Goal: Transaction & Acquisition: Book appointment/travel/reservation

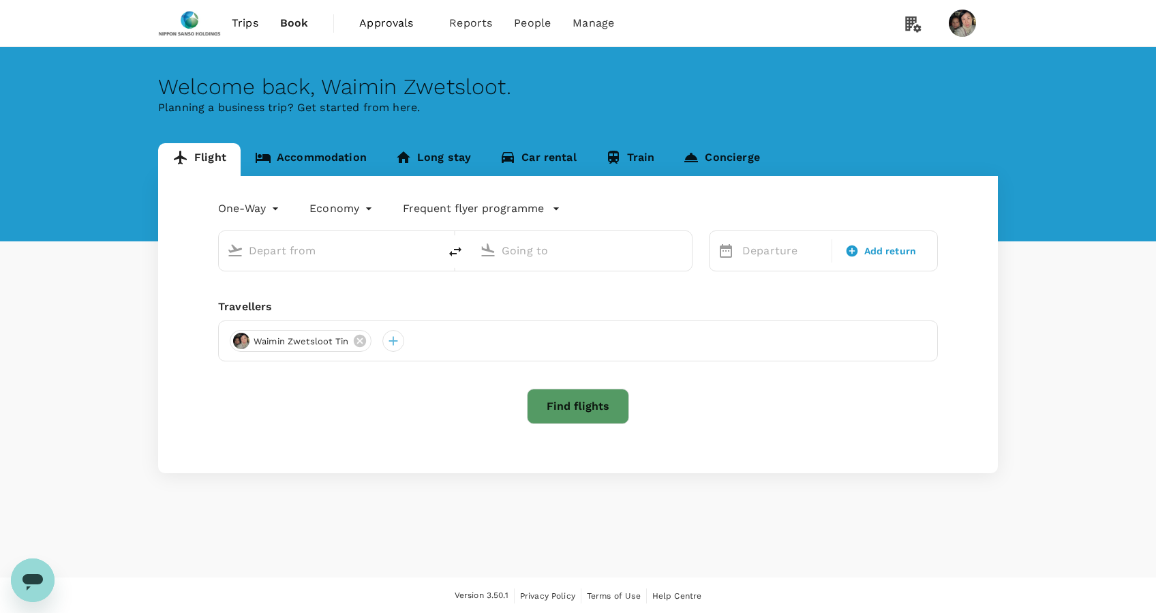
type input "roundtrip"
type input "business"
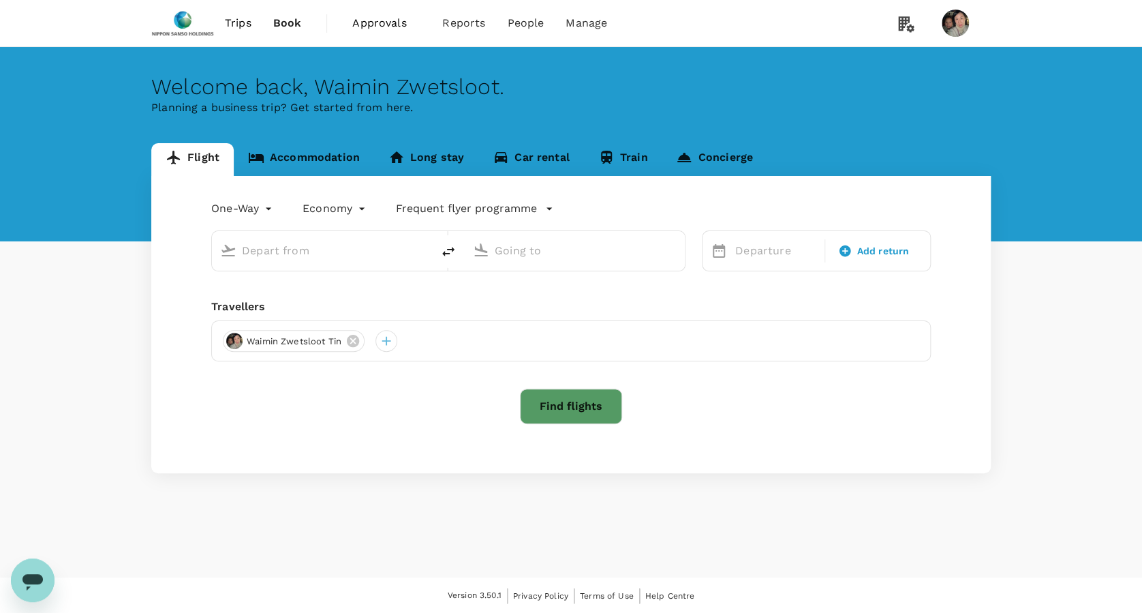
type input "Singapore Changi (SIN)"
type input "[GEOGRAPHIC_DATA], [GEOGRAPHIC_DATA] (any)"
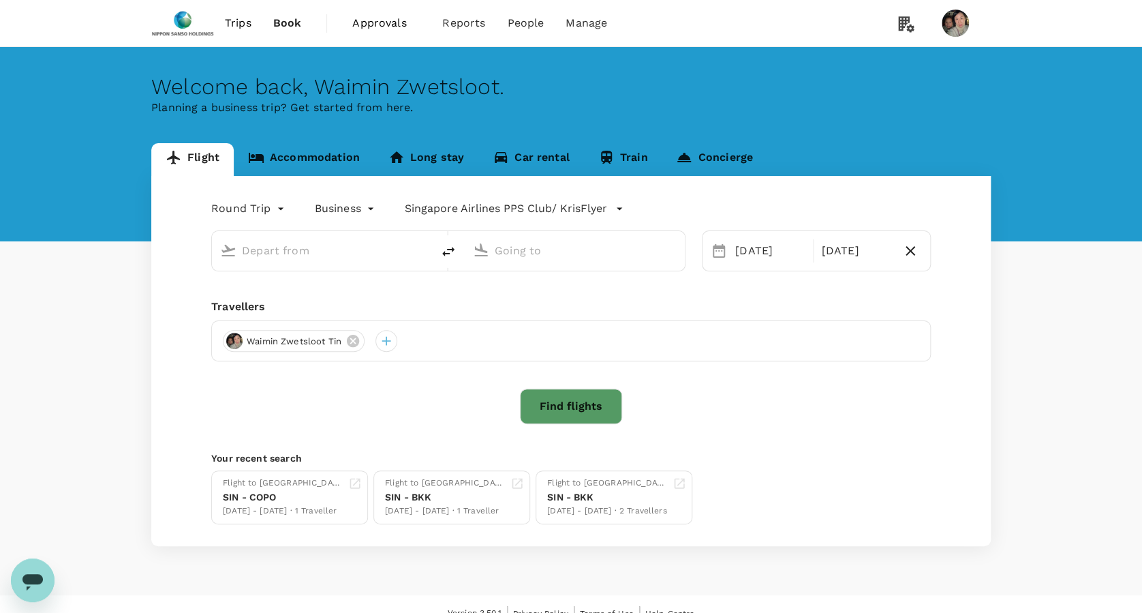
type input "Singapore Changi (SIN)"
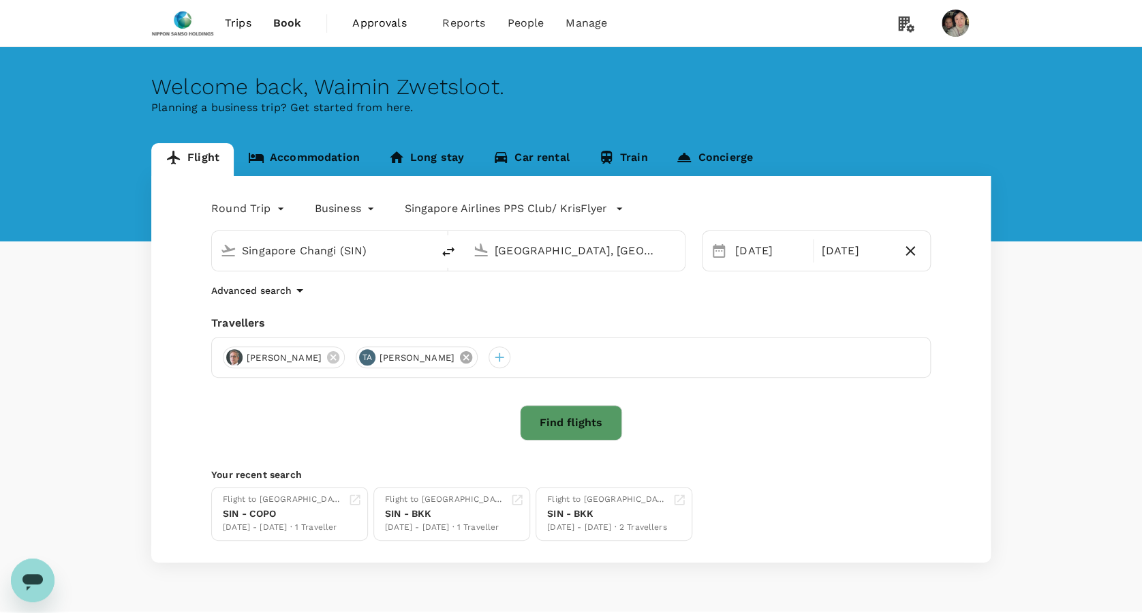
click at [460, 357] on icon at bounding box center [466, 357] width 12 height 12
click at [495, 254] on input "[GEOGRAPHIC_DATA], [GEOGRAPHIC_DATA] (any)" at bounding box center [576, 250] width 162 height 21
type input "p"
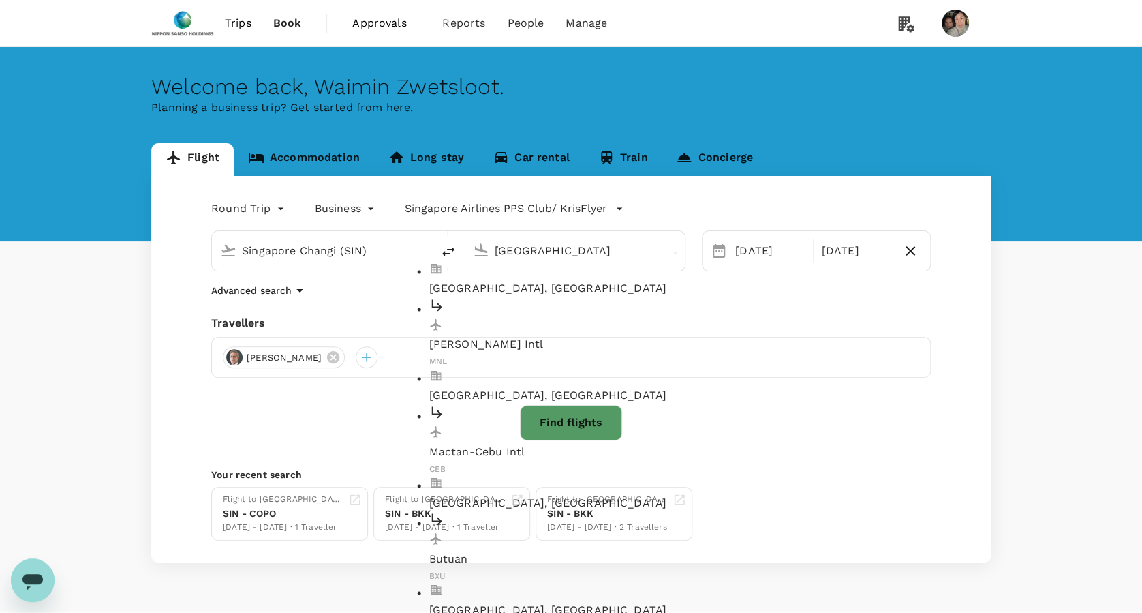
click at [566, 297] on div "[PERSON_NAME] Intl MNL" at bounding box center [586, 333] width 314 height 72
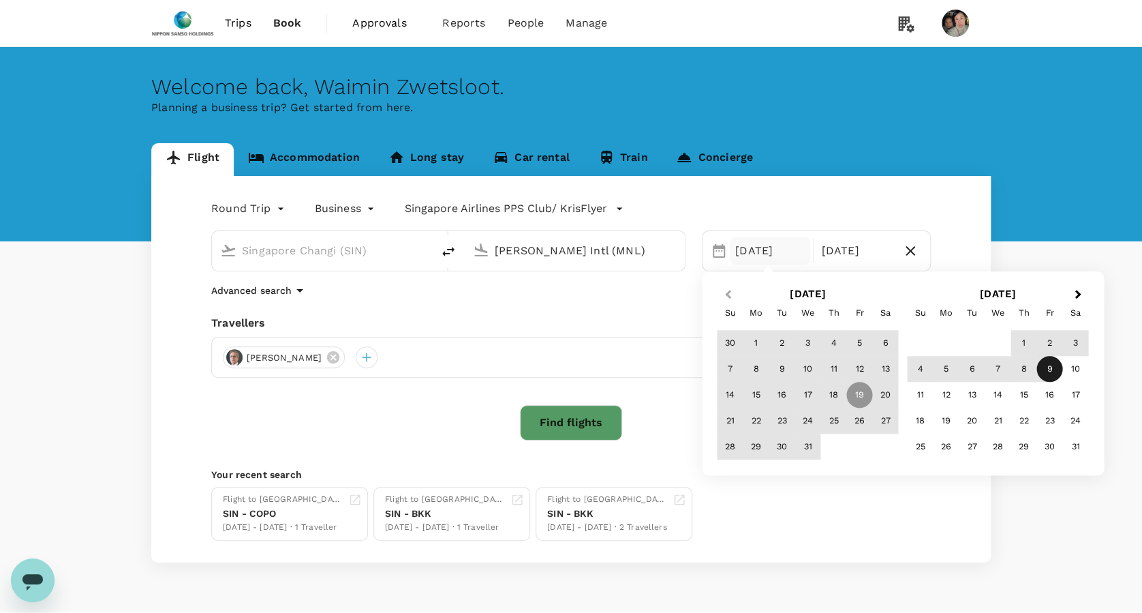
type input "[PERSON_NAME] Intl (MNL)"
click at [729, 288] on button "Previous Month" at bounding box center [727, 295] width 22 height 22
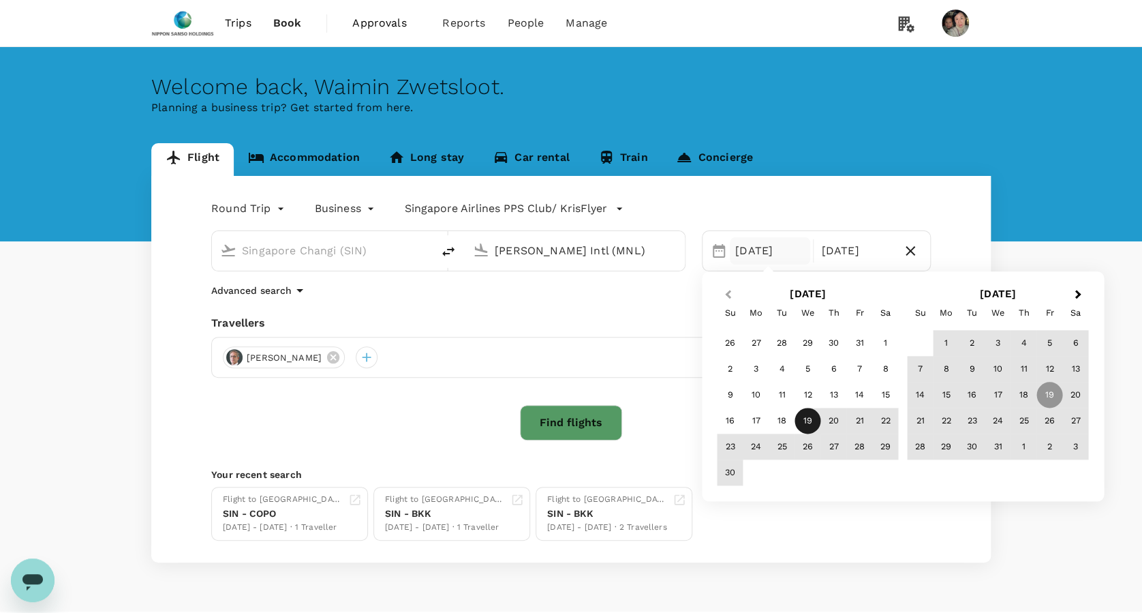
click at [728, 290] on span "Previous Month" at bounding box center [728, 295] width 0 height 16
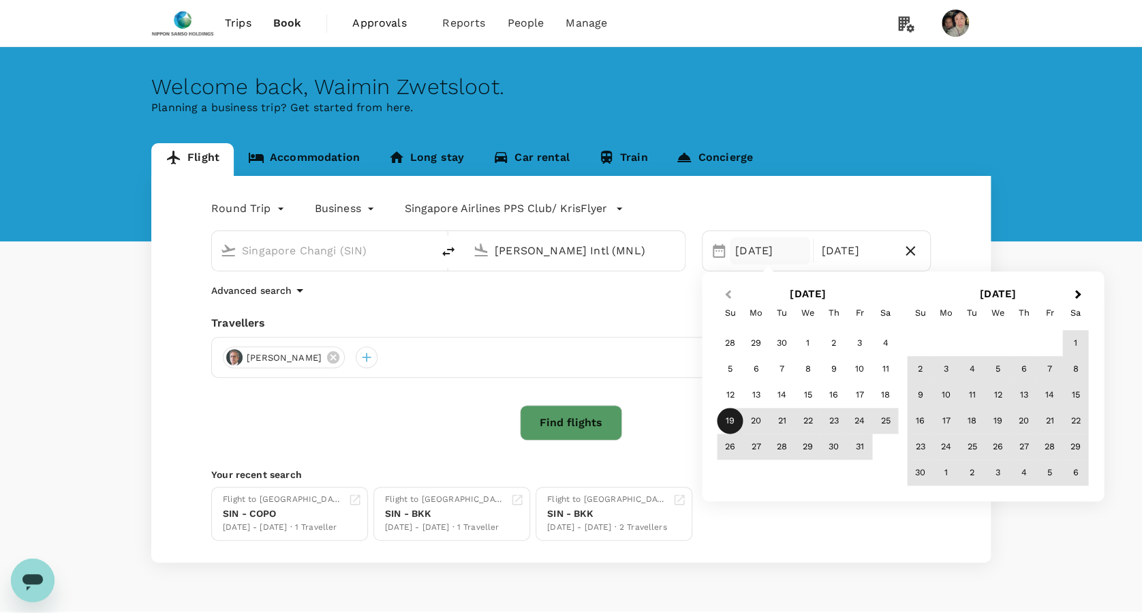
click at [728, 290] on span "Previous Month" at bounding box center [728, 295] width 0 height 16
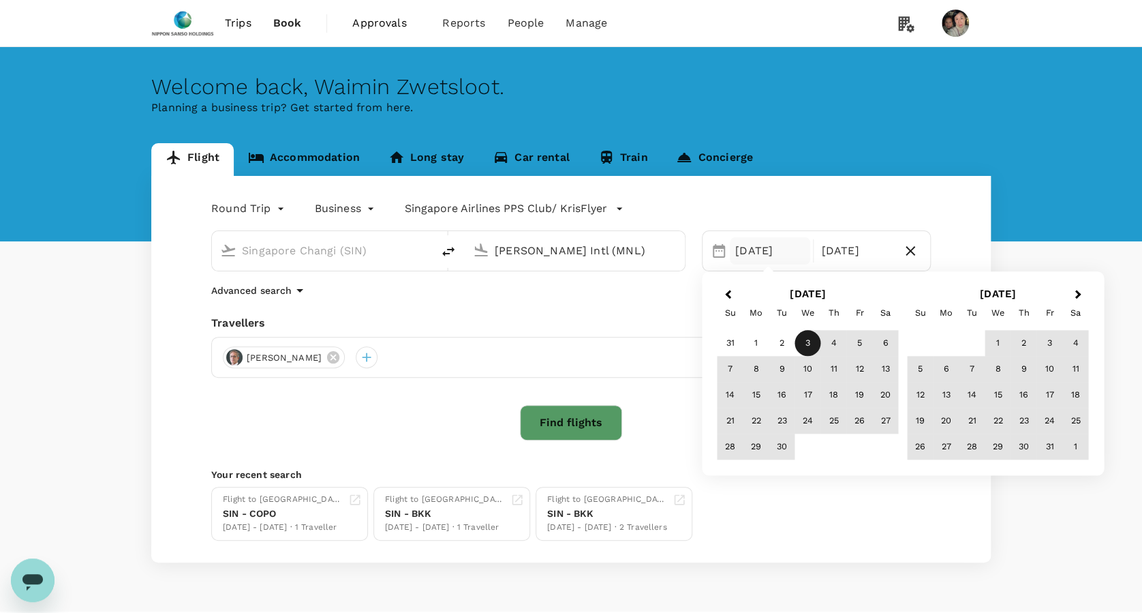
click at [807, 353] on div "3" at bounding box center [808, 344] width 26 height 26
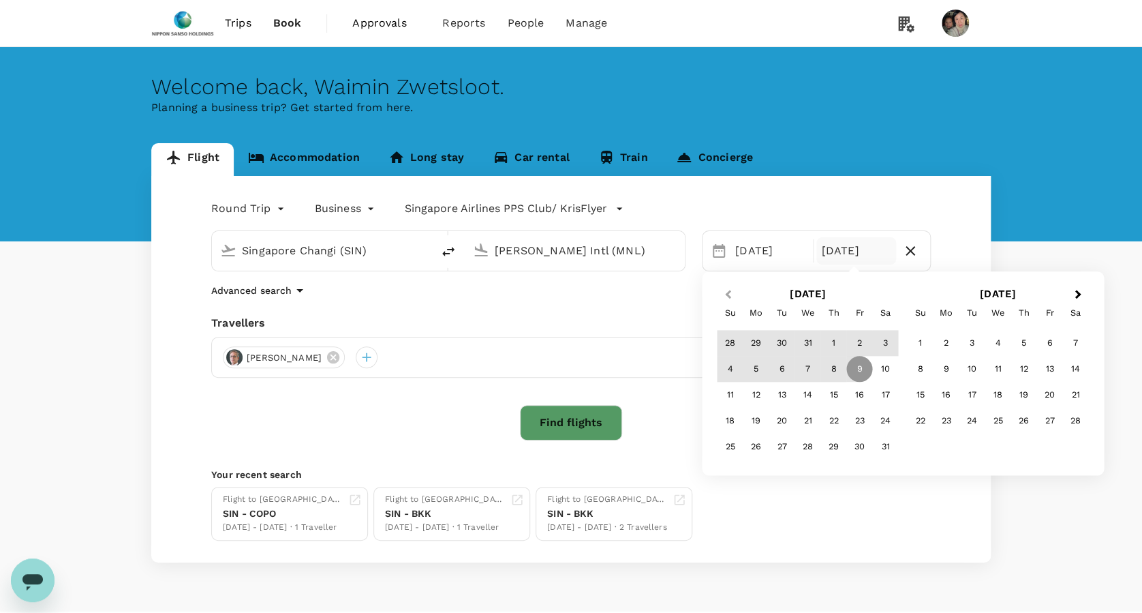
click at [728, 294] on span "Previous Month" at bounding box center [728, 295] width 0 height 16
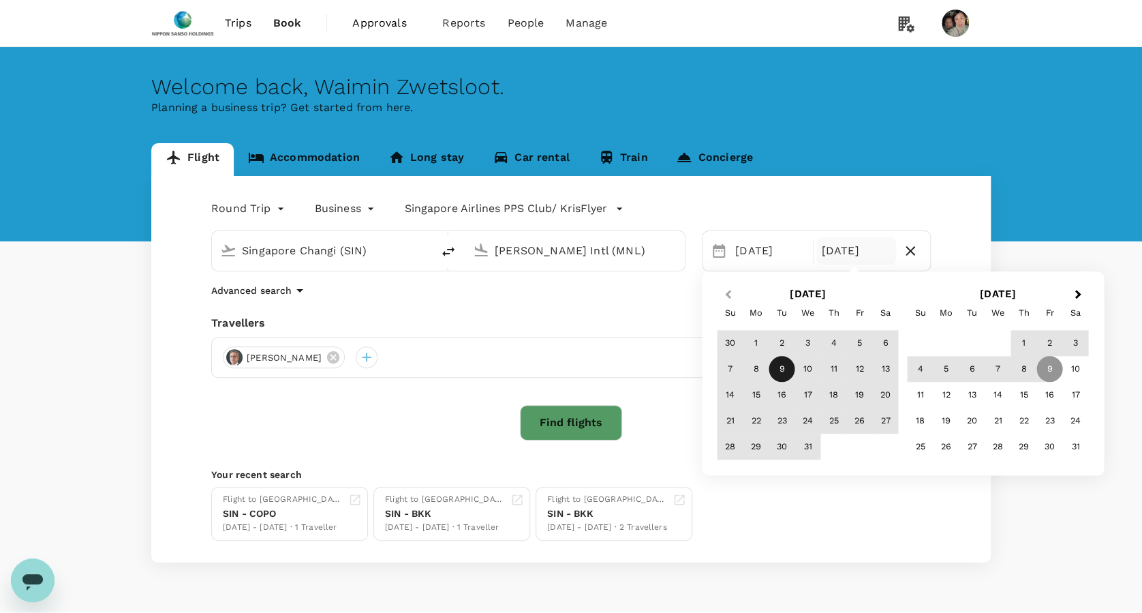
click at [728, 294] on span "Previous Month" at bounding box center [728, 295] width 0 height 16
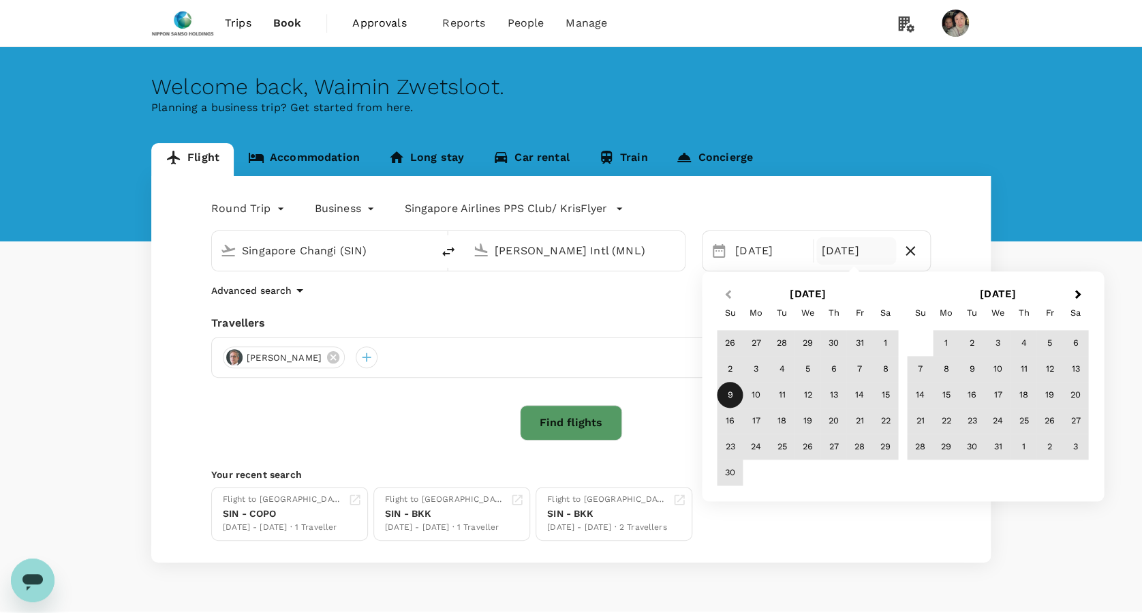
click at [728, 294] on span "Previous Month" at bounding box center [728, 295] width 0 height 16
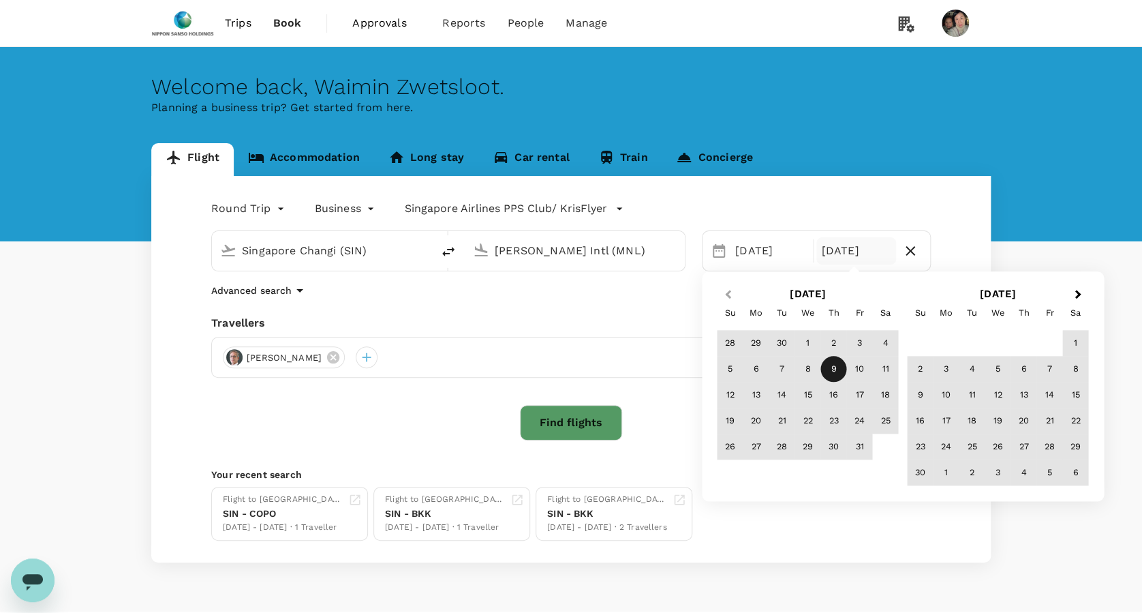
click at [728, 294] on span "Previous Month" at bounding box center [728, 295] width 0 height 16
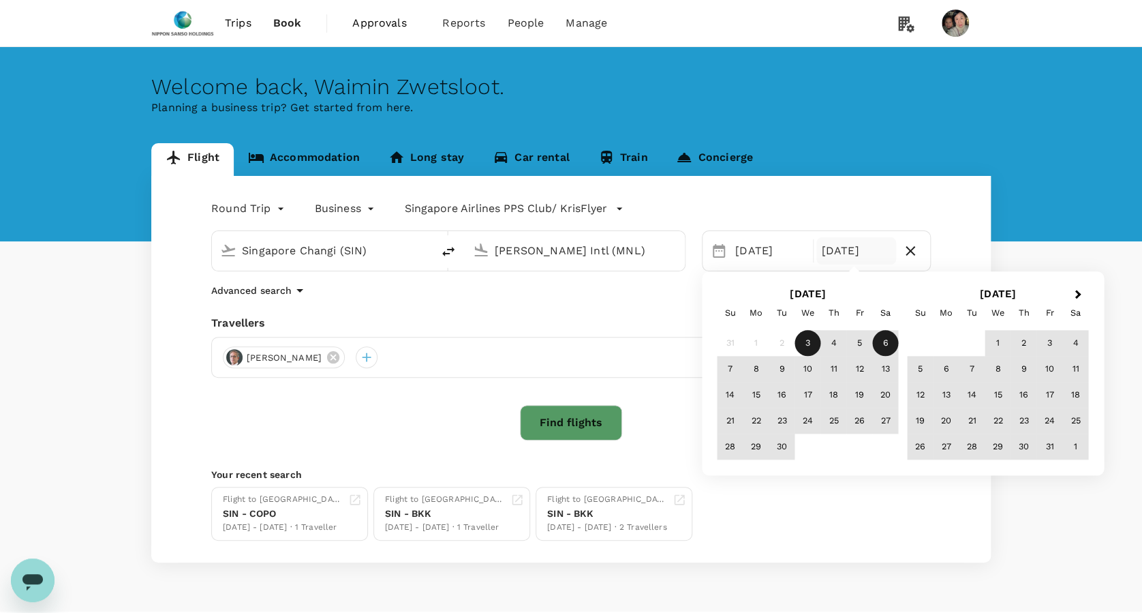
click at [877, 346] on div "6" at bounding box center [886, 344] width 26 height 26
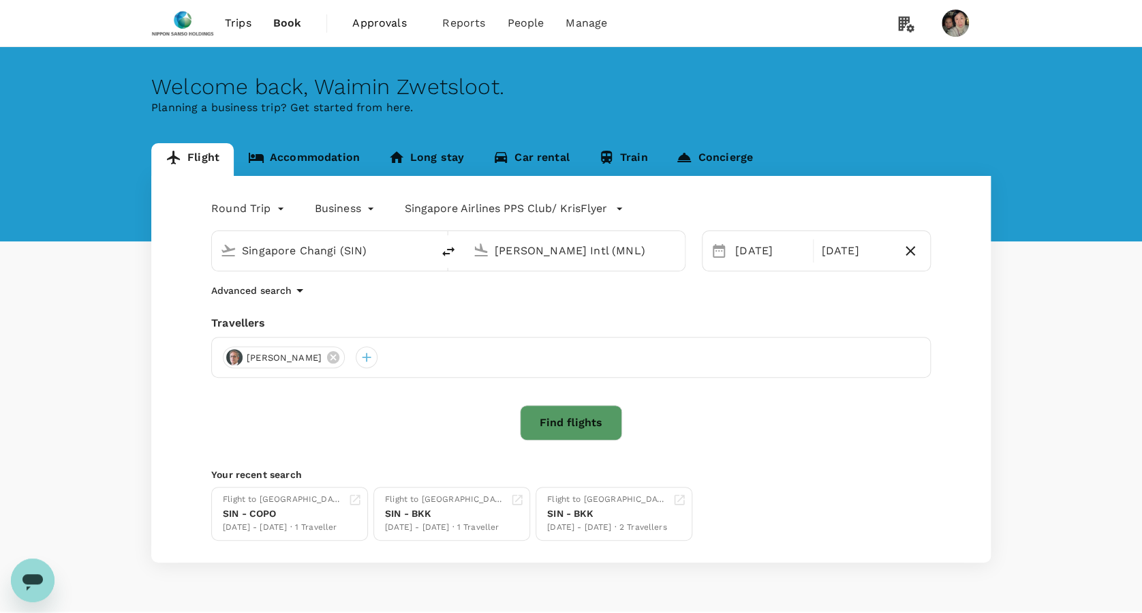
click at [588, 413] on button "Find flights" at bounding box center [571, 422] width 102 height 35
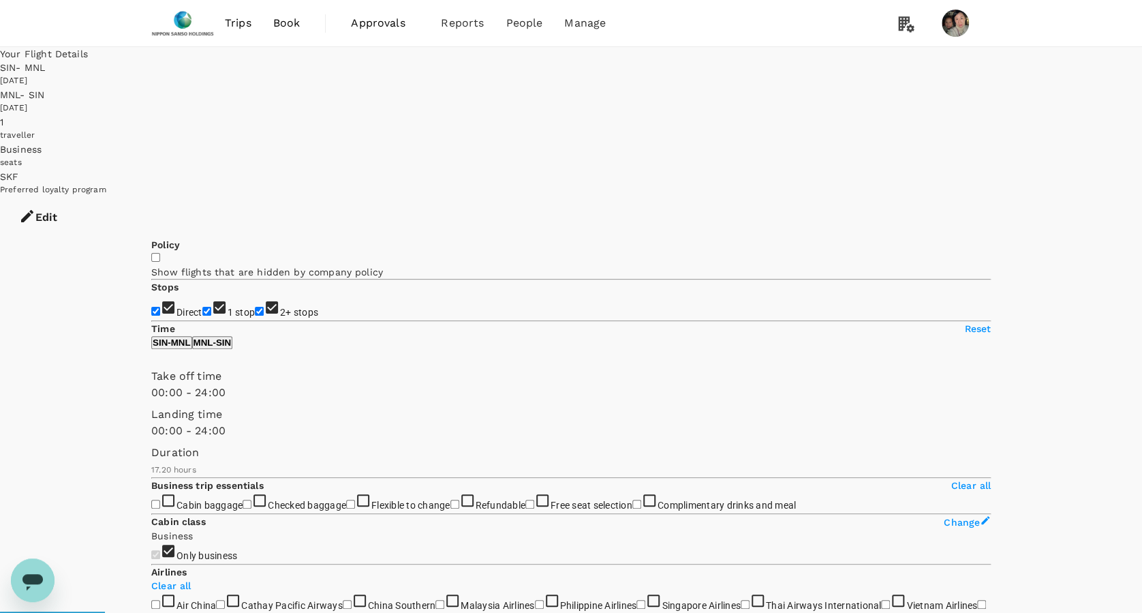
click at [202, 307] on label "1 stop" at bounding box center [228, 312] width 53 height 11
click at [202, 307] on input "1 stop" at bounding box center [206, 311] width 9 height 9
checkbox input "false"
click at [280, 307] on span "2+ stops" at bounding box center [299, 312] width 38 height 11
click at [255, 307] on input "2+ stops" at bounding box center [259, 311] width 9 height 9
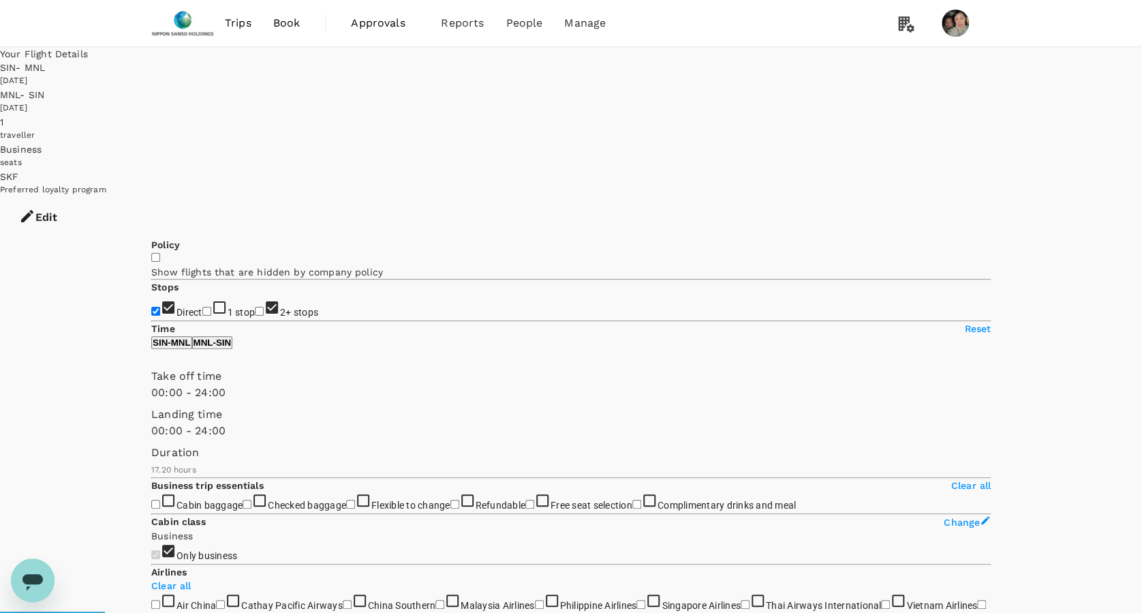
checkbox input "false"
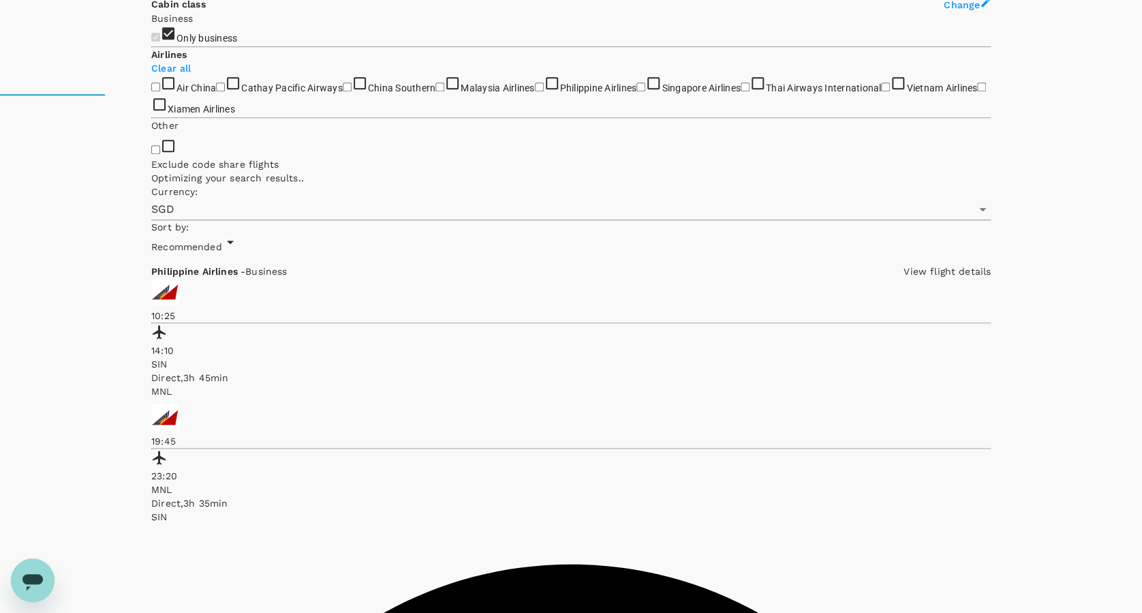
scroll to position [545, 0]
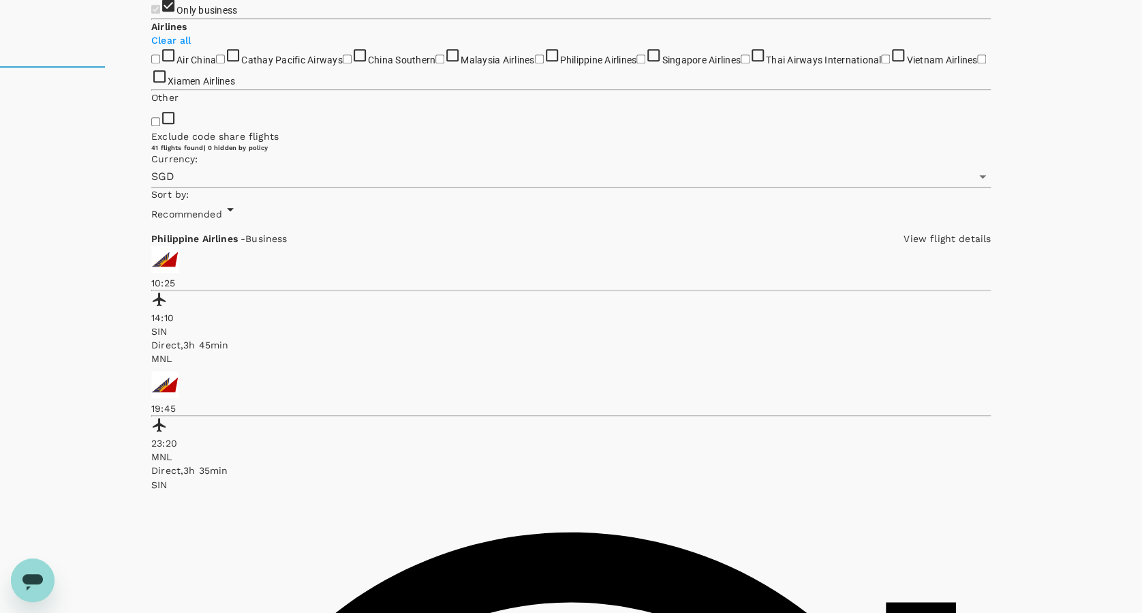
click at [535, 63] on input "Philippine Airlines" at bounding box center [539, 59] width 9 height 9
checkbox input "true"
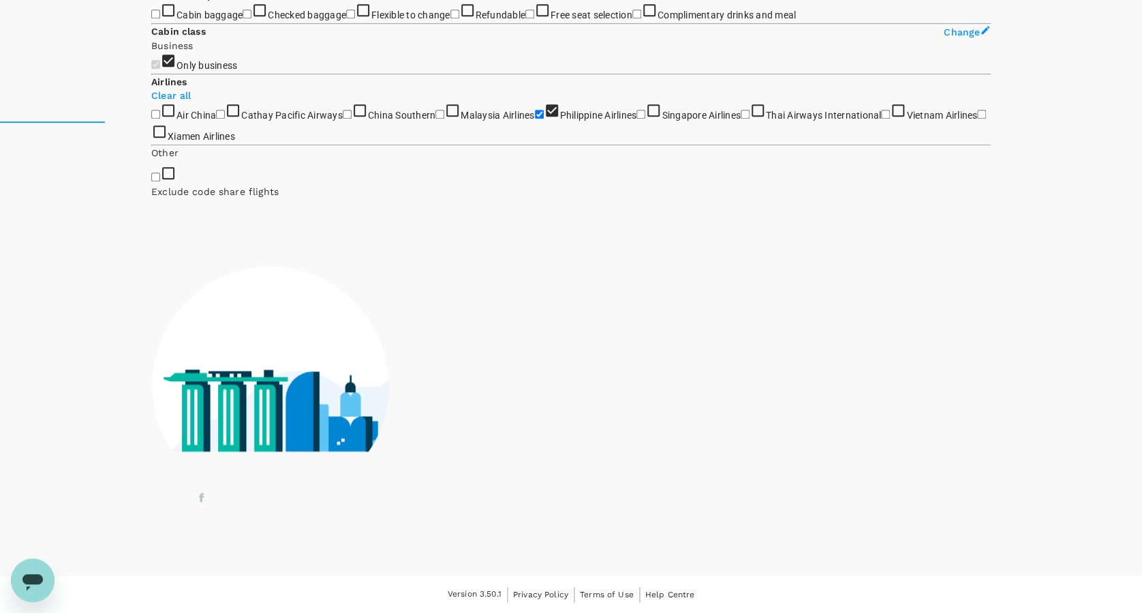
click at [637, 119] on input "Singapore Airlines" at bounding box center [641, 114] width 9 height 9
checkbox input "true"
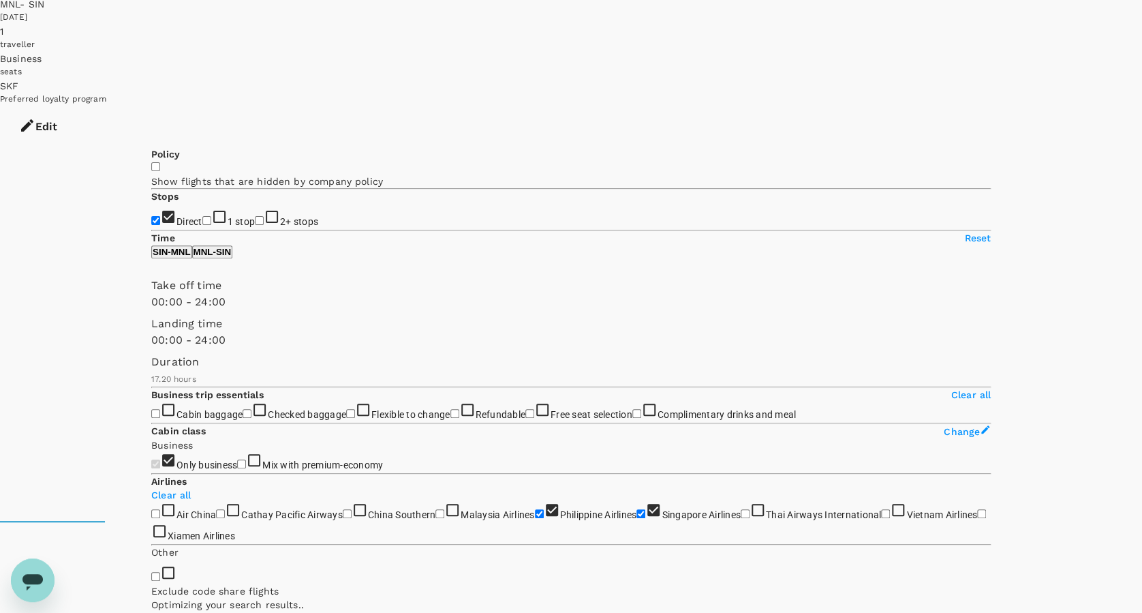
scroll to position [0, 0]
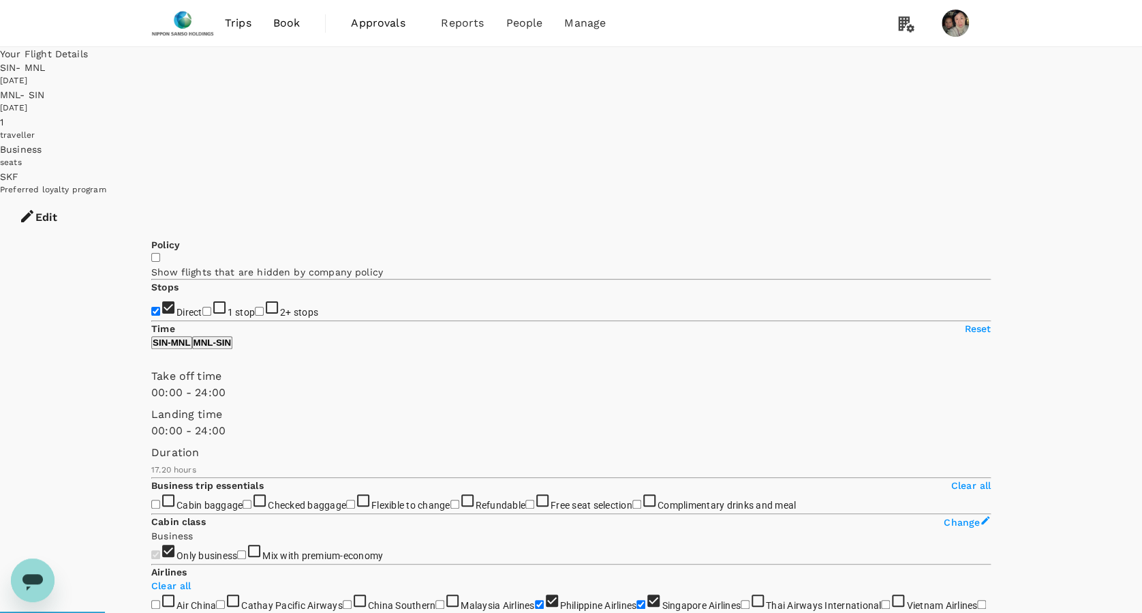
click at [35, 208] on icon "button" at bounding box center [27, 216] width 16 height 16
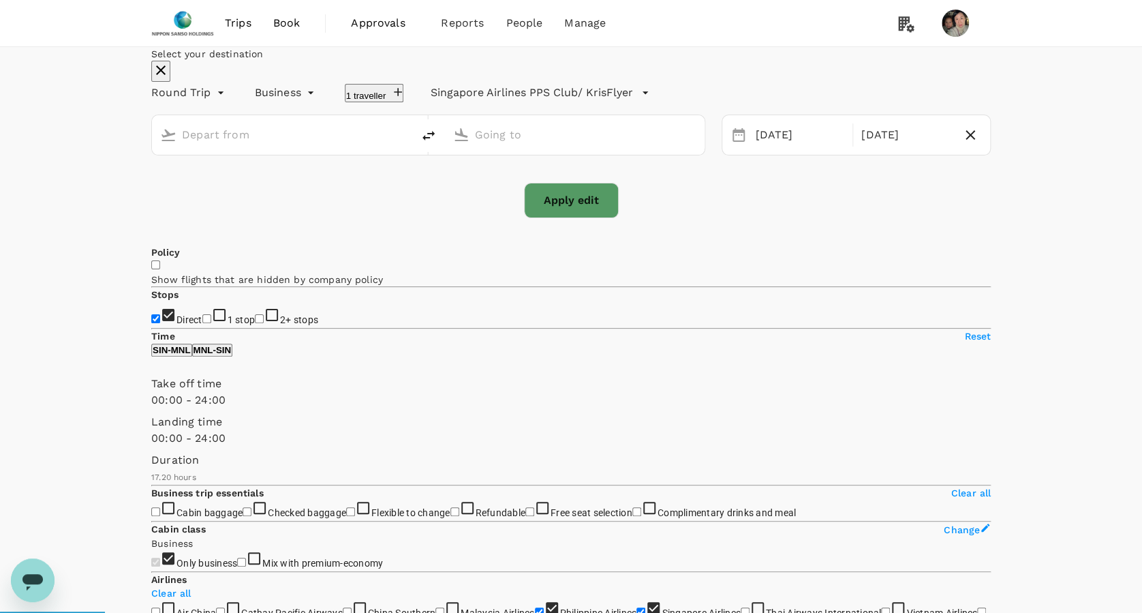
type input "Singapore Changi (SIN)"
type input "[PERSON_NAME] Intl (MNL)"
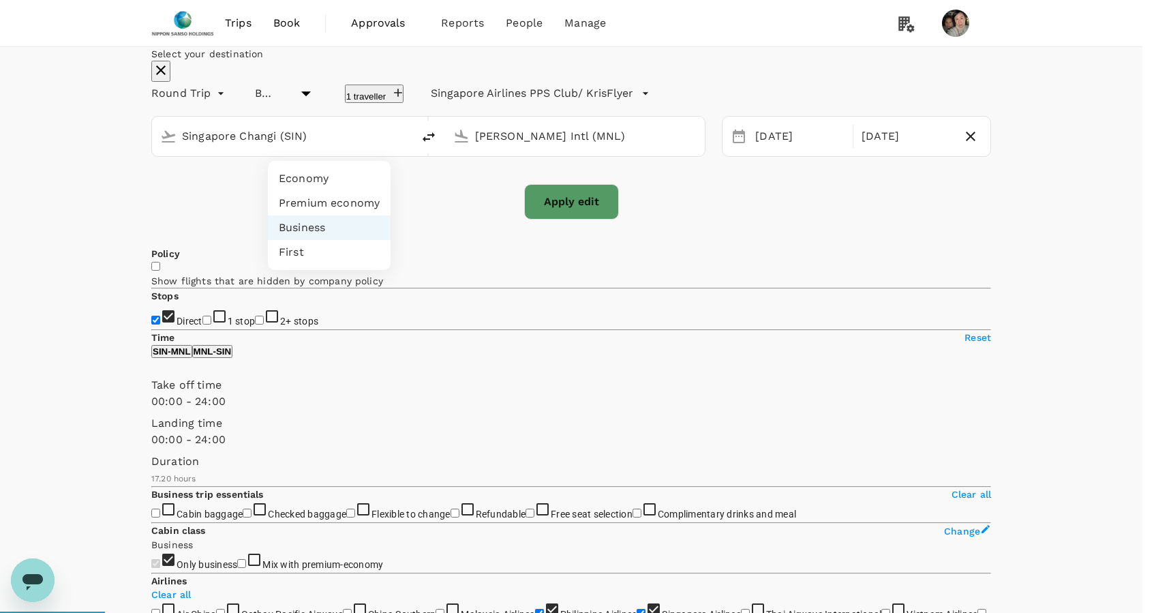
click at [327, 180] on li "Economy" at bounding box center [329, 178] width 123 height 25
type input "economy"
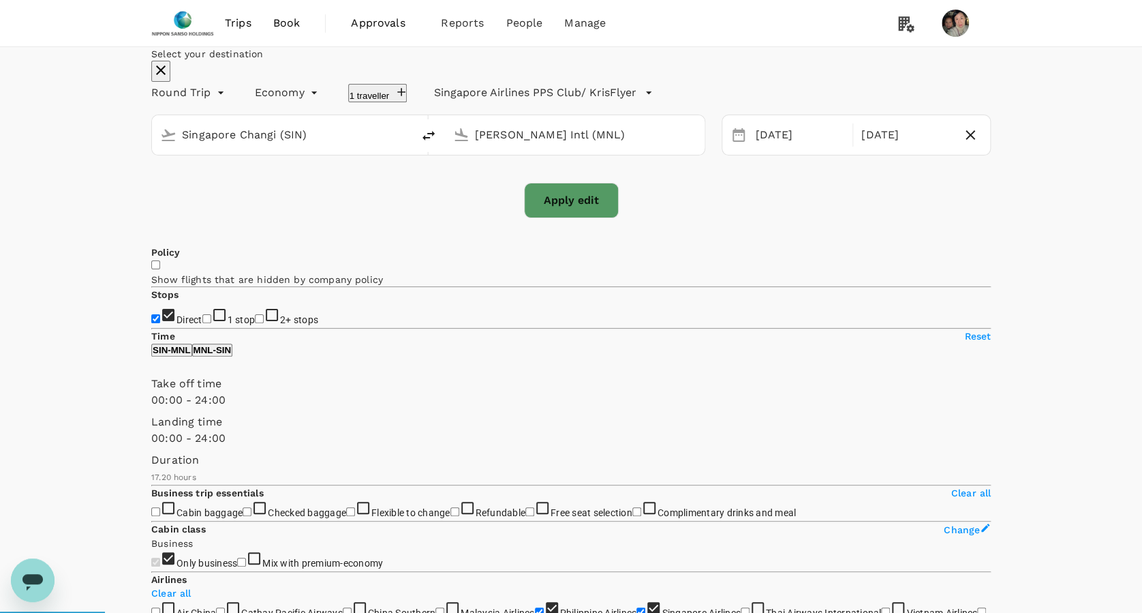
click at [578, 218] on button "Apply edit" at bounding box center [571, 200] width 95 height 35
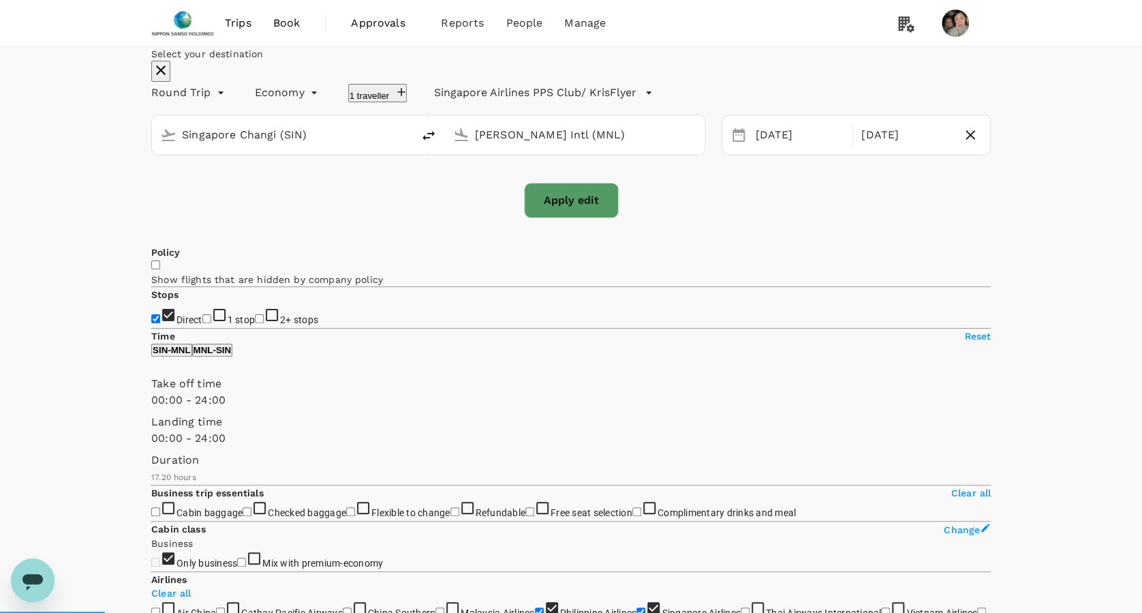
checkbox input "false"
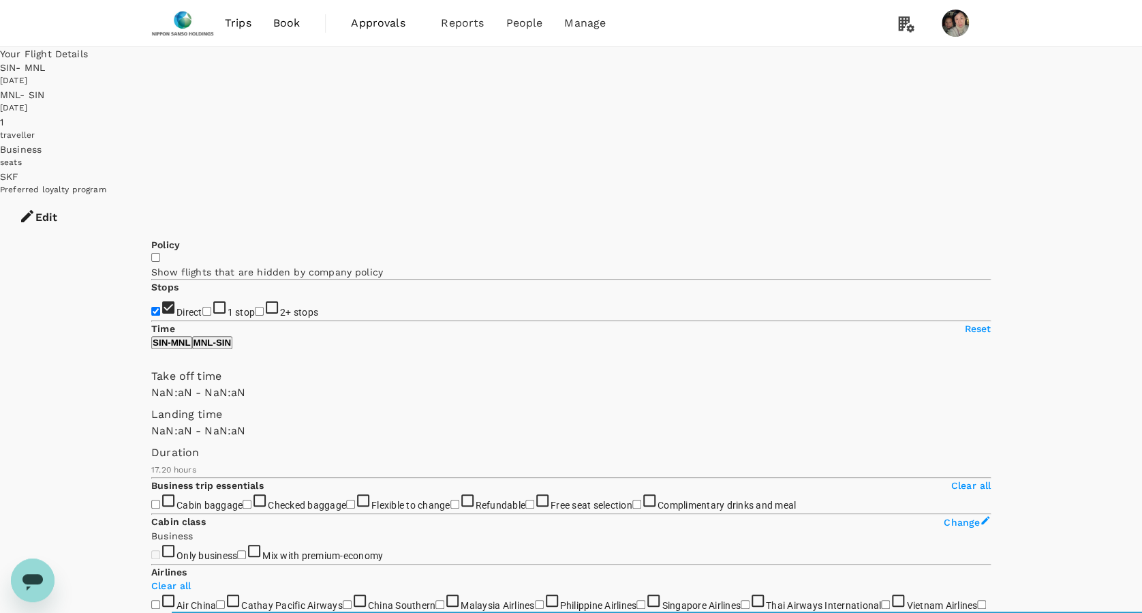
checkbox input "false"
type input "1440"
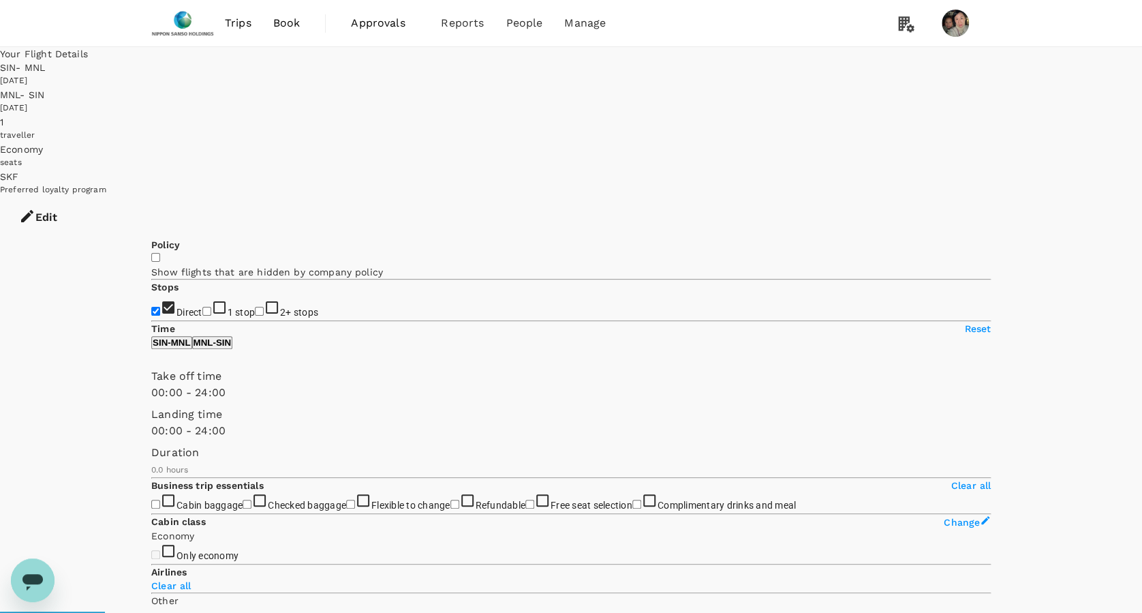
type input "690"
checkbox input "true"
type input "1205"
checkbox input "false"
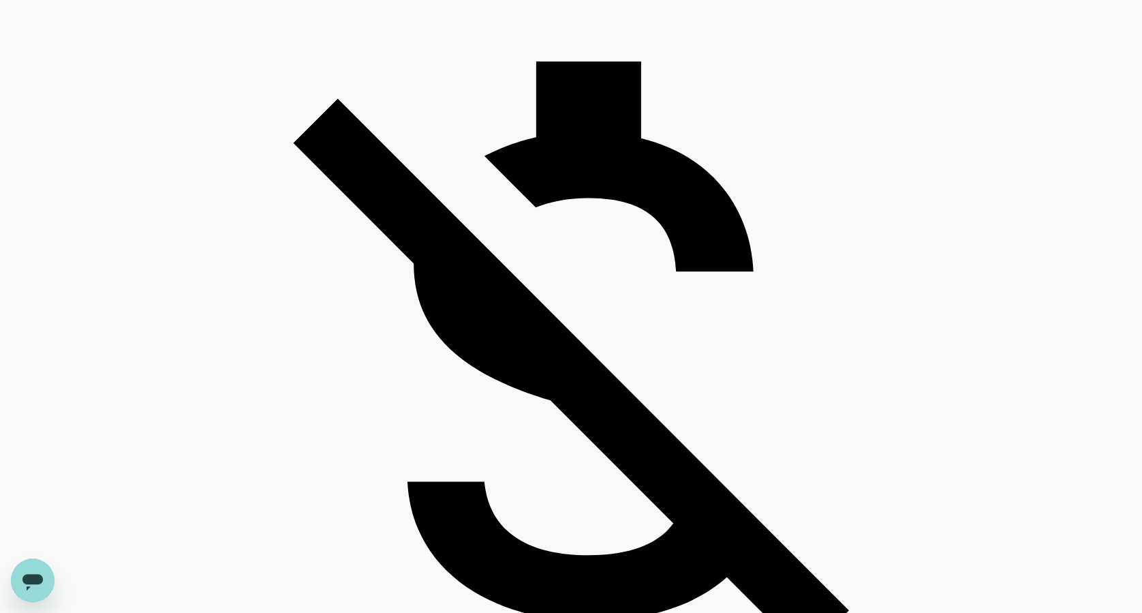
scroll to position [3121, 0]
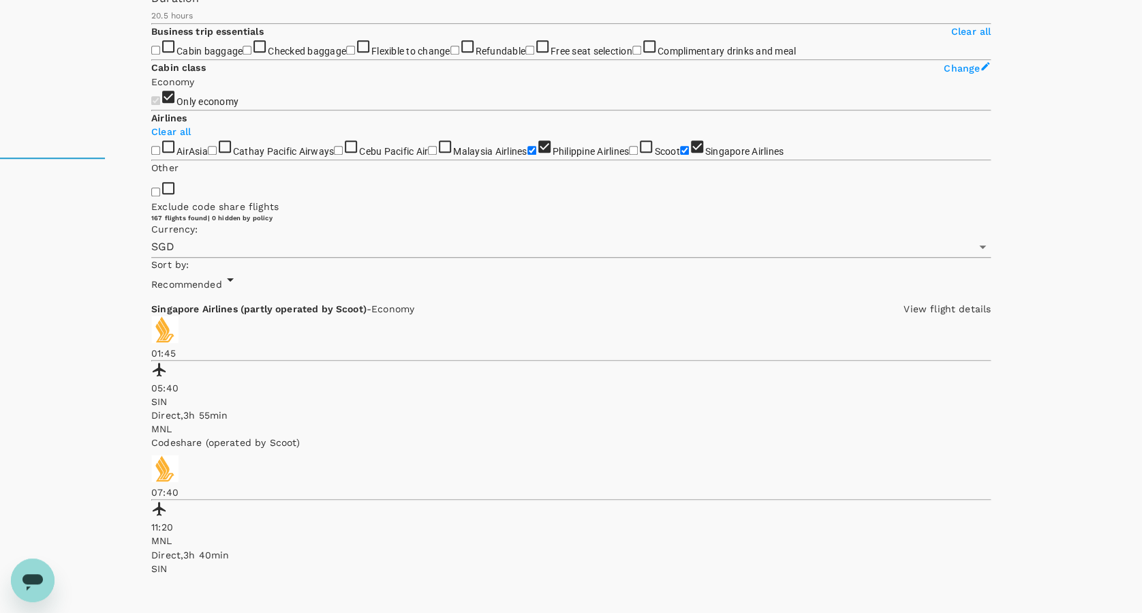
scroll to position [91, 0]
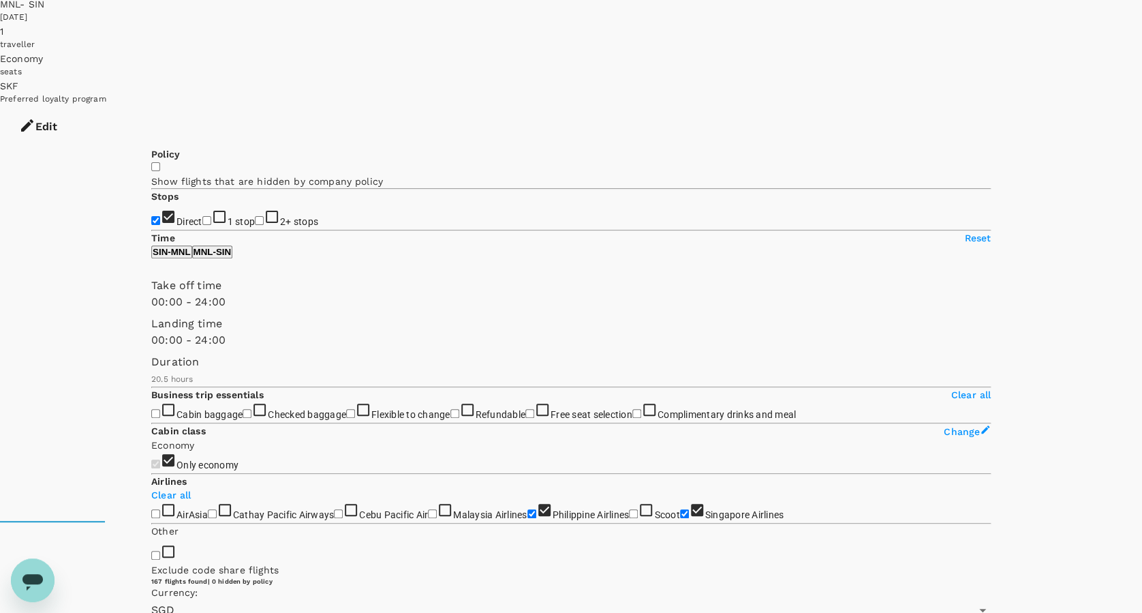
click at [160, 216] on input "Direct" at bounding box center [155, 220] width 9 height 9
checkbox input "true"
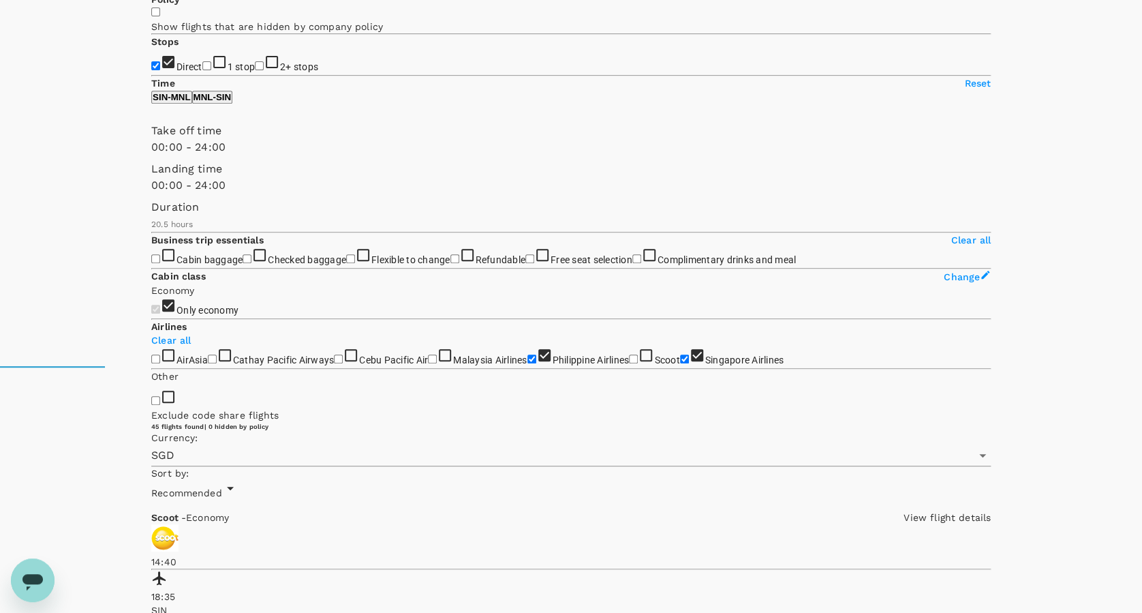
scroll to position [454, 0]
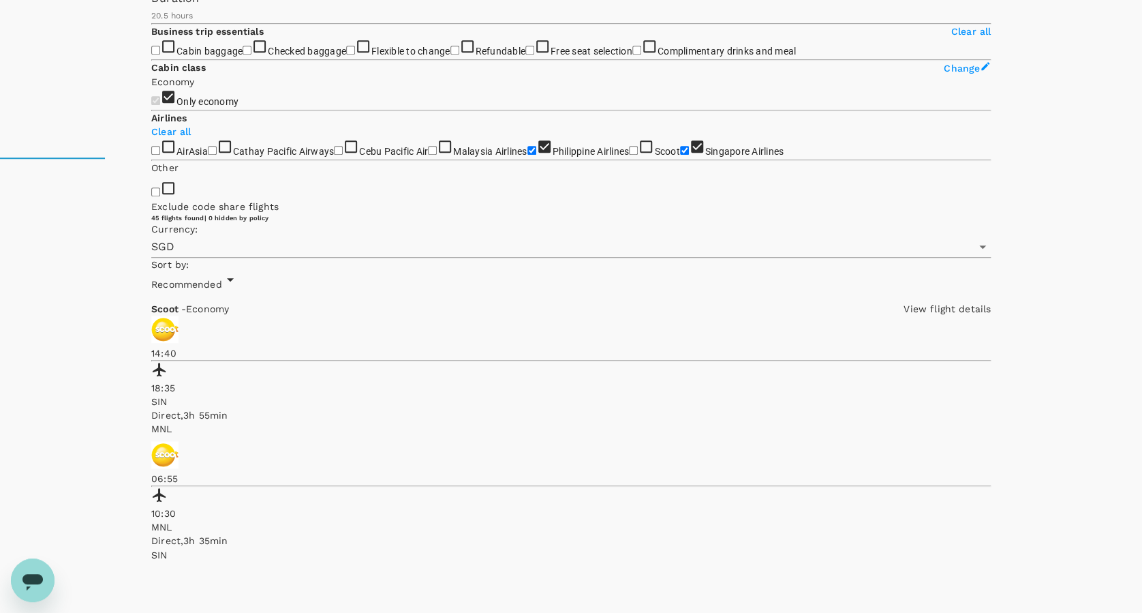
click at [528, 155] on input "Philippine Airlines" at bounding box center [532, 150] width 9 height 9
checkbox input "false"
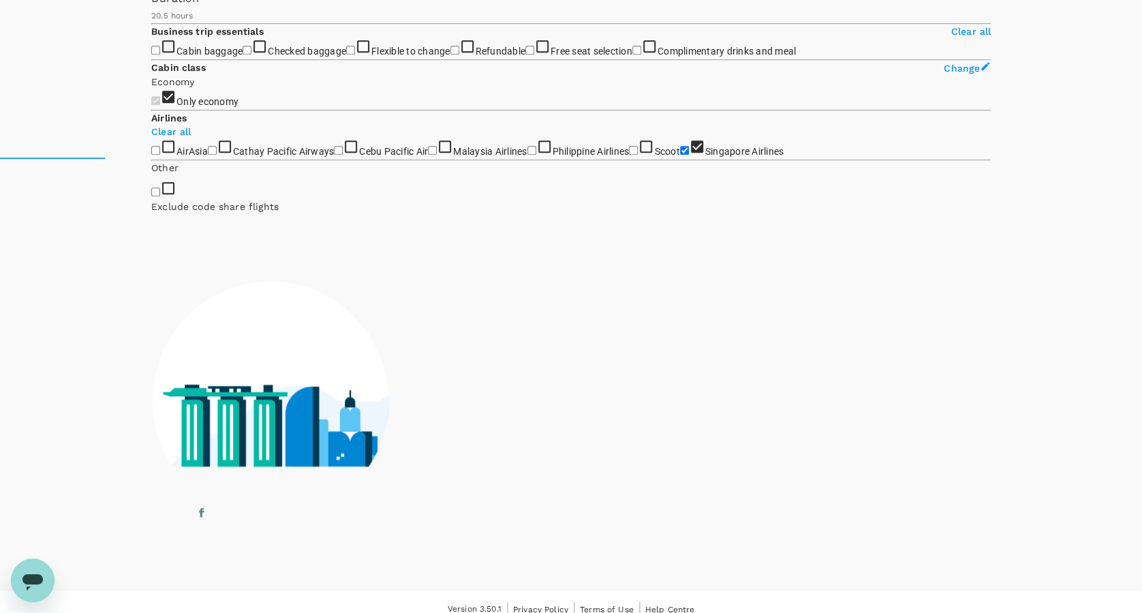
click at [680, 155] on input "Singapore Airlines" at bounding box center [684, 150] width 9 height 9
checkbox input "false"
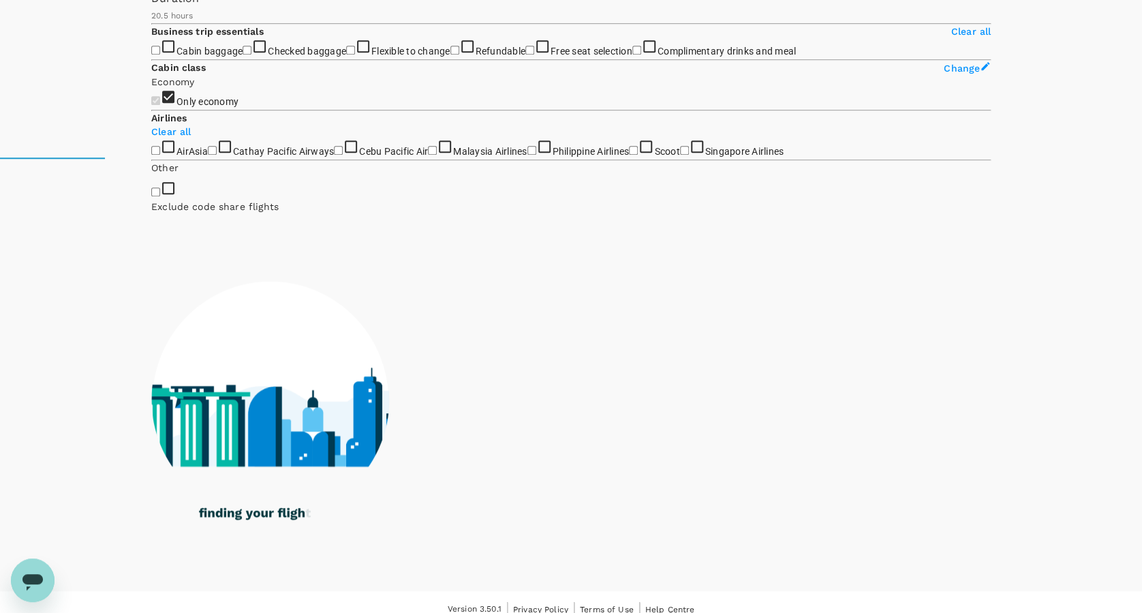
click at [528, 155] on input "Philippine Airlines" at bounding box center [532, 150] width 9 height 9
checkbox input "true"
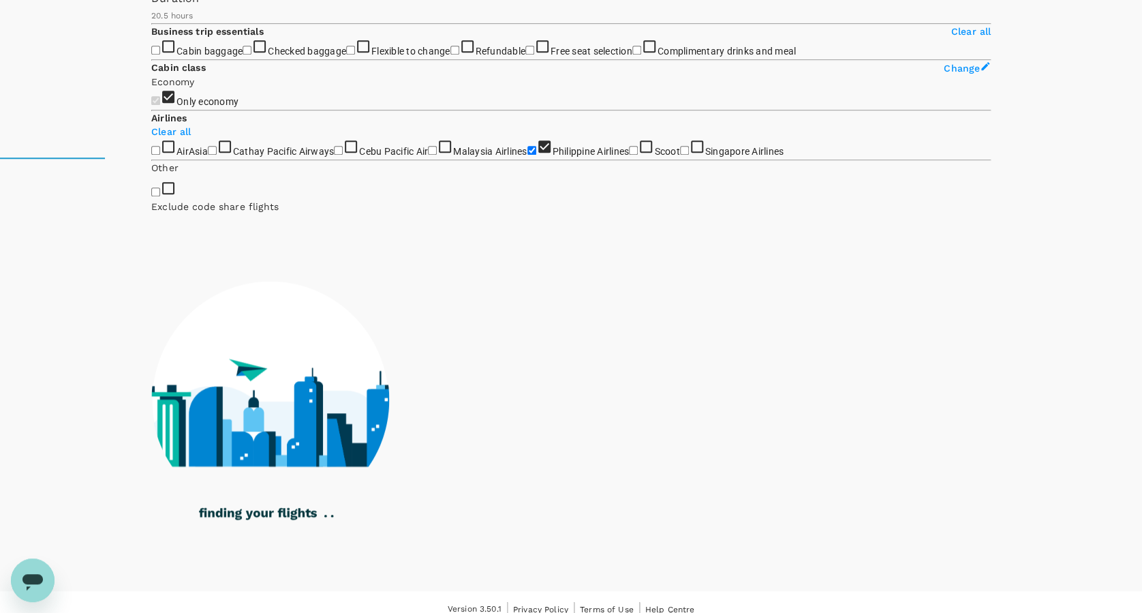
click at [680, 155] on input "Singapore Airlines" at bounding box center [684, 150] width 9 height 9
checkbox input "true"
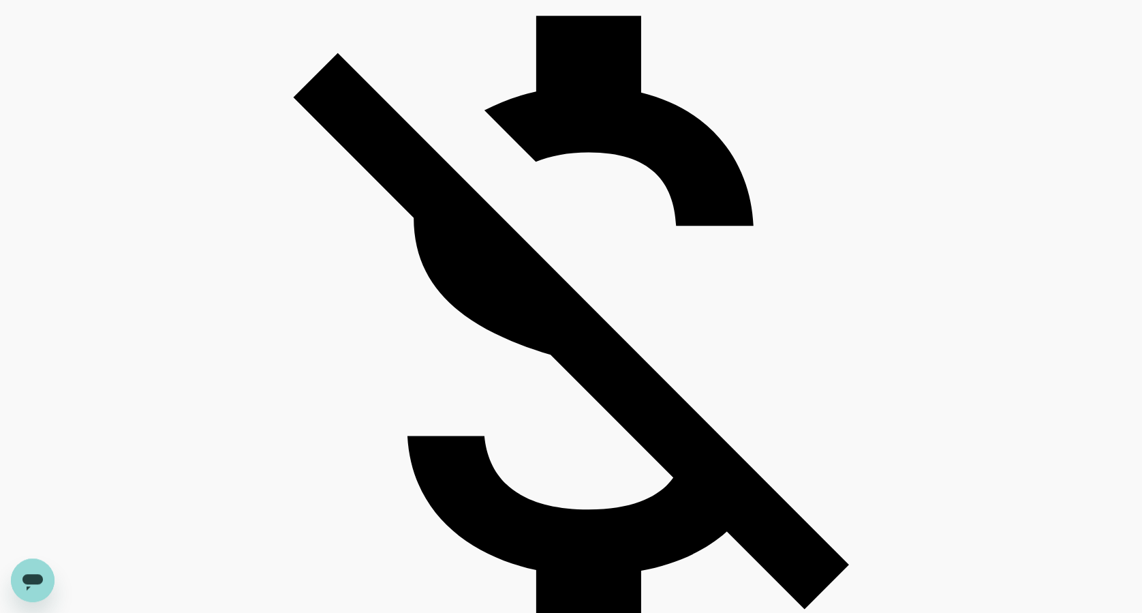
scroll to position [3181, 0]
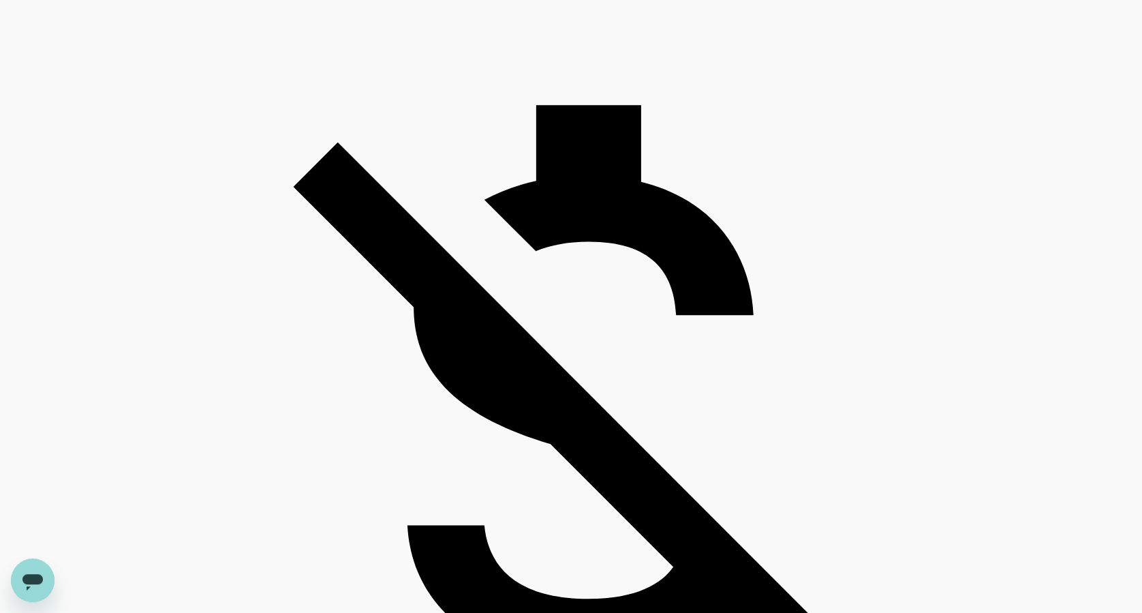
scroll to position [3176, 0]
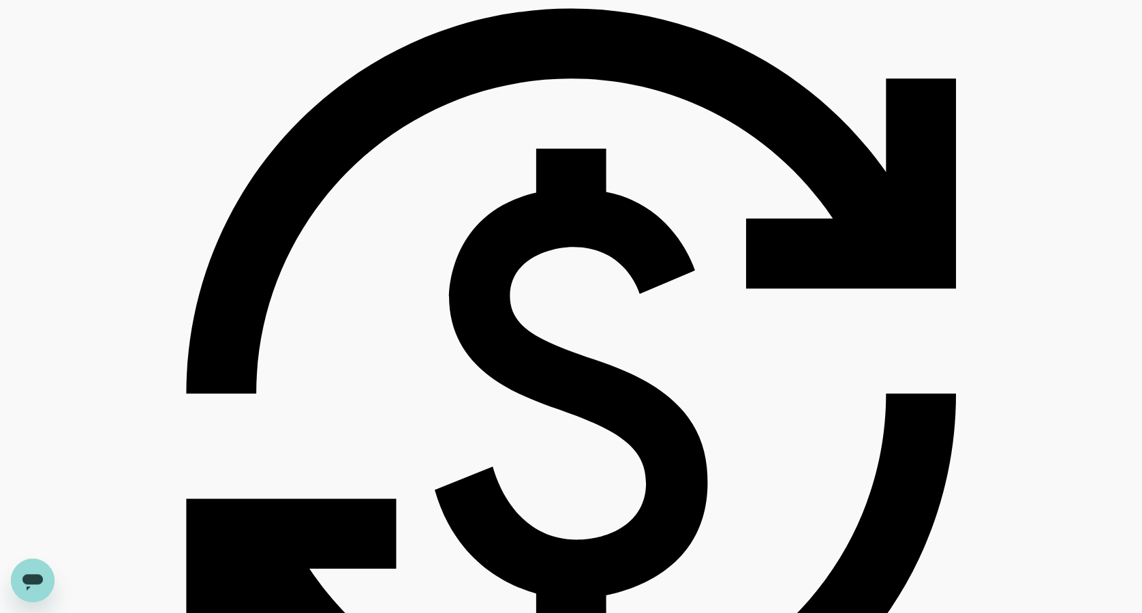
scroll to position [3090, 0]
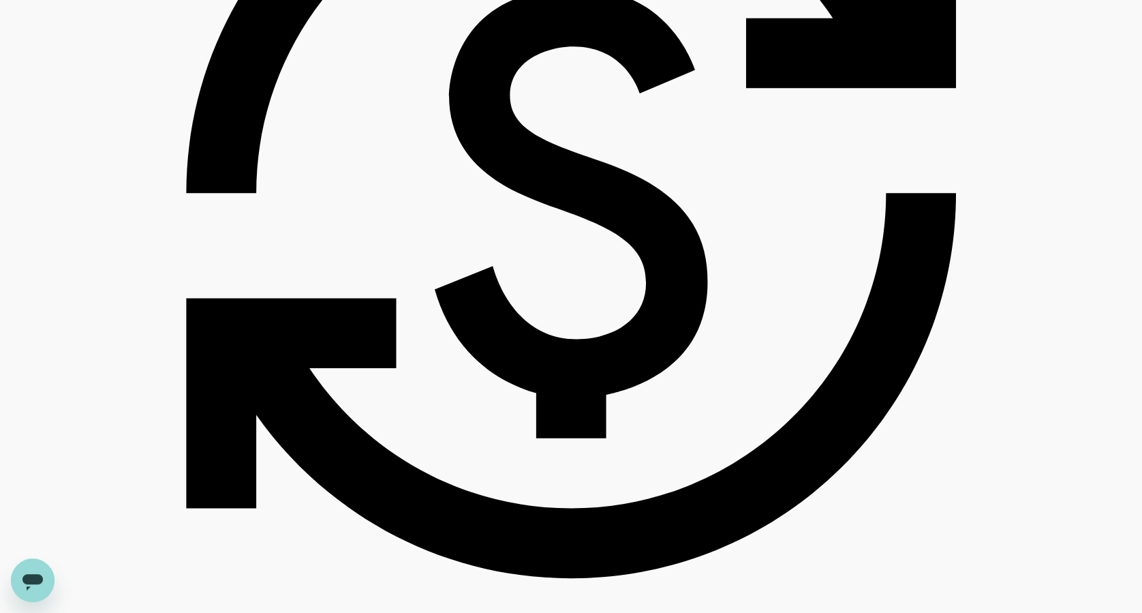
scroll to position [3363, 0]
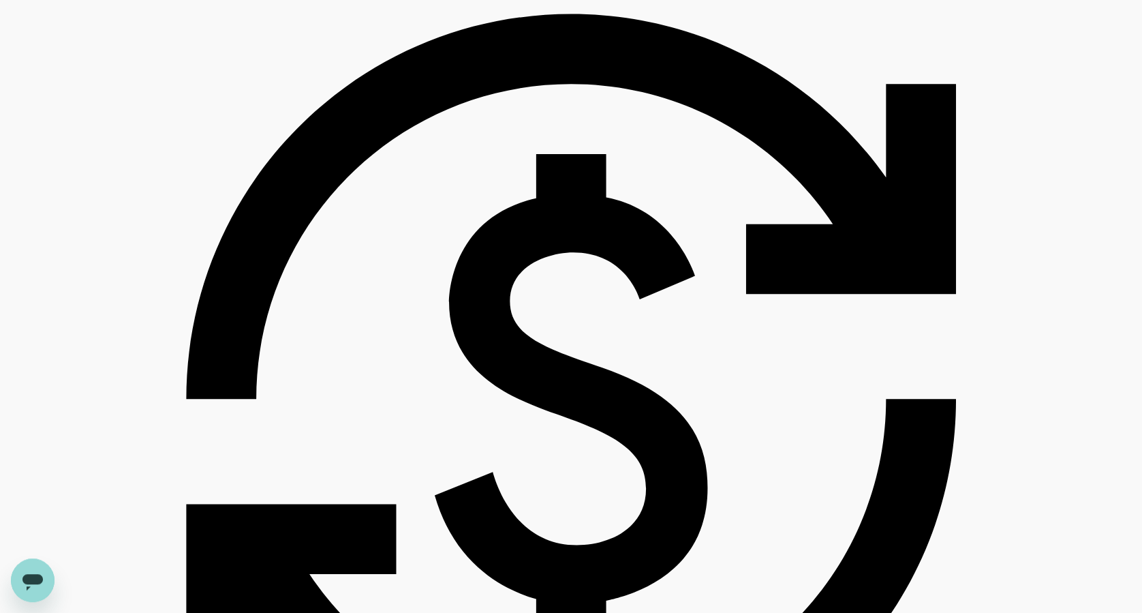
scroll to position [3160, 0]
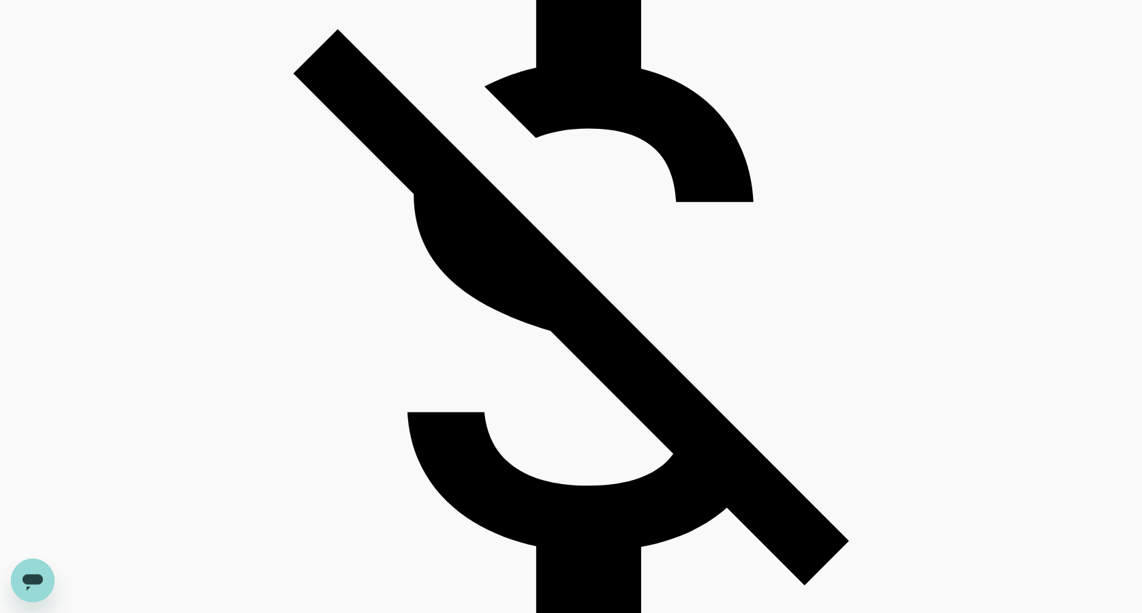
scroll to position [3181, 0]
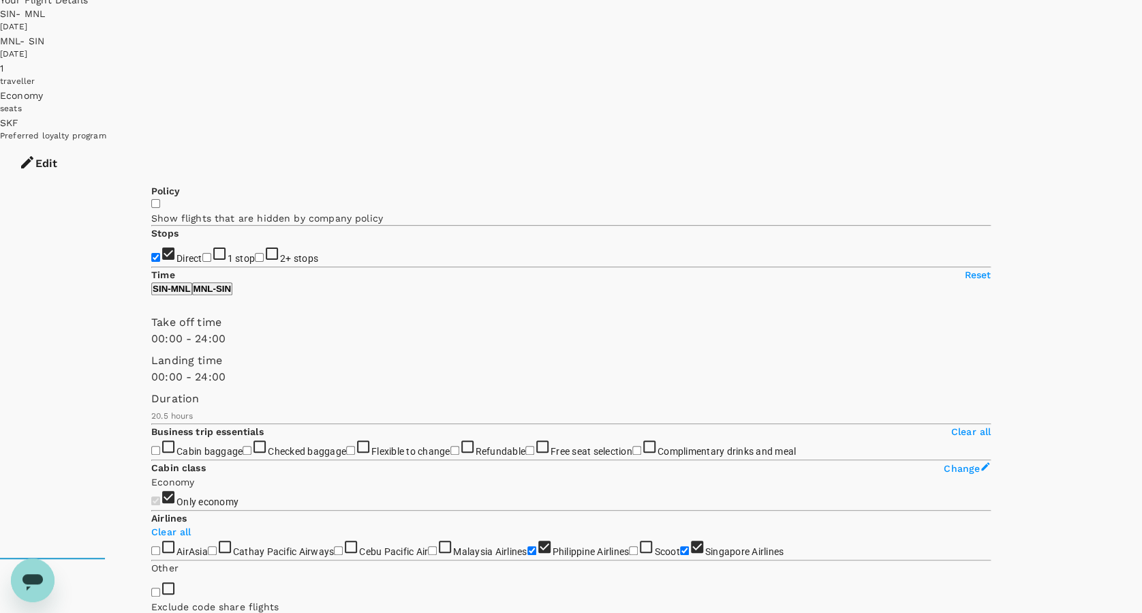
scroll to position [0, 0]
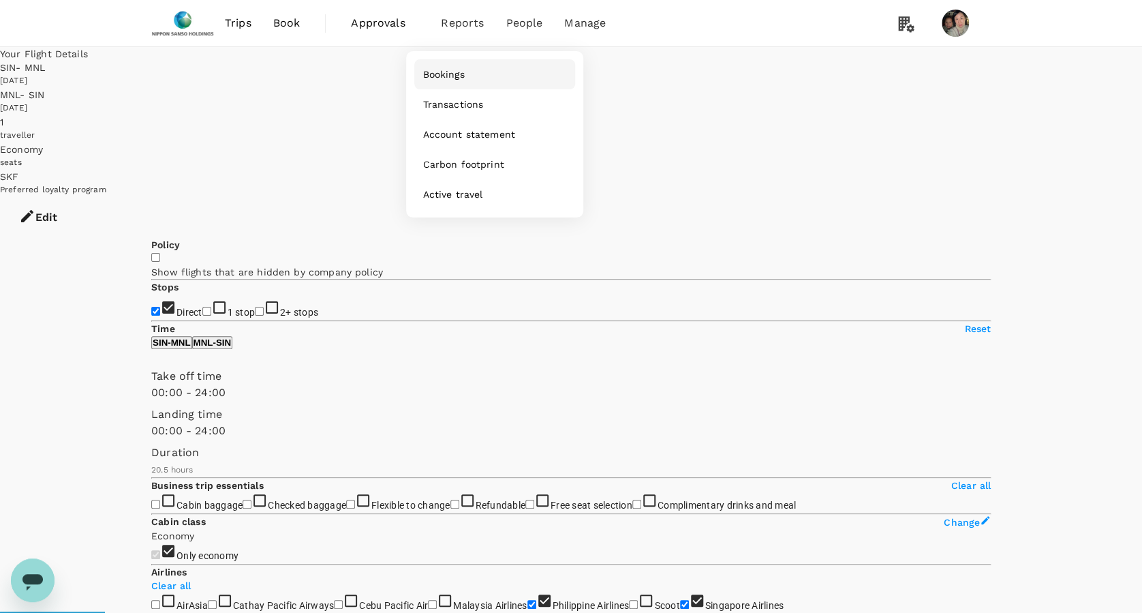
click at [453, 72] on span "Bookings" at bounding box center [444, 74] width 42 height 14
